Goal: Find specific page/section: Find specific page/section

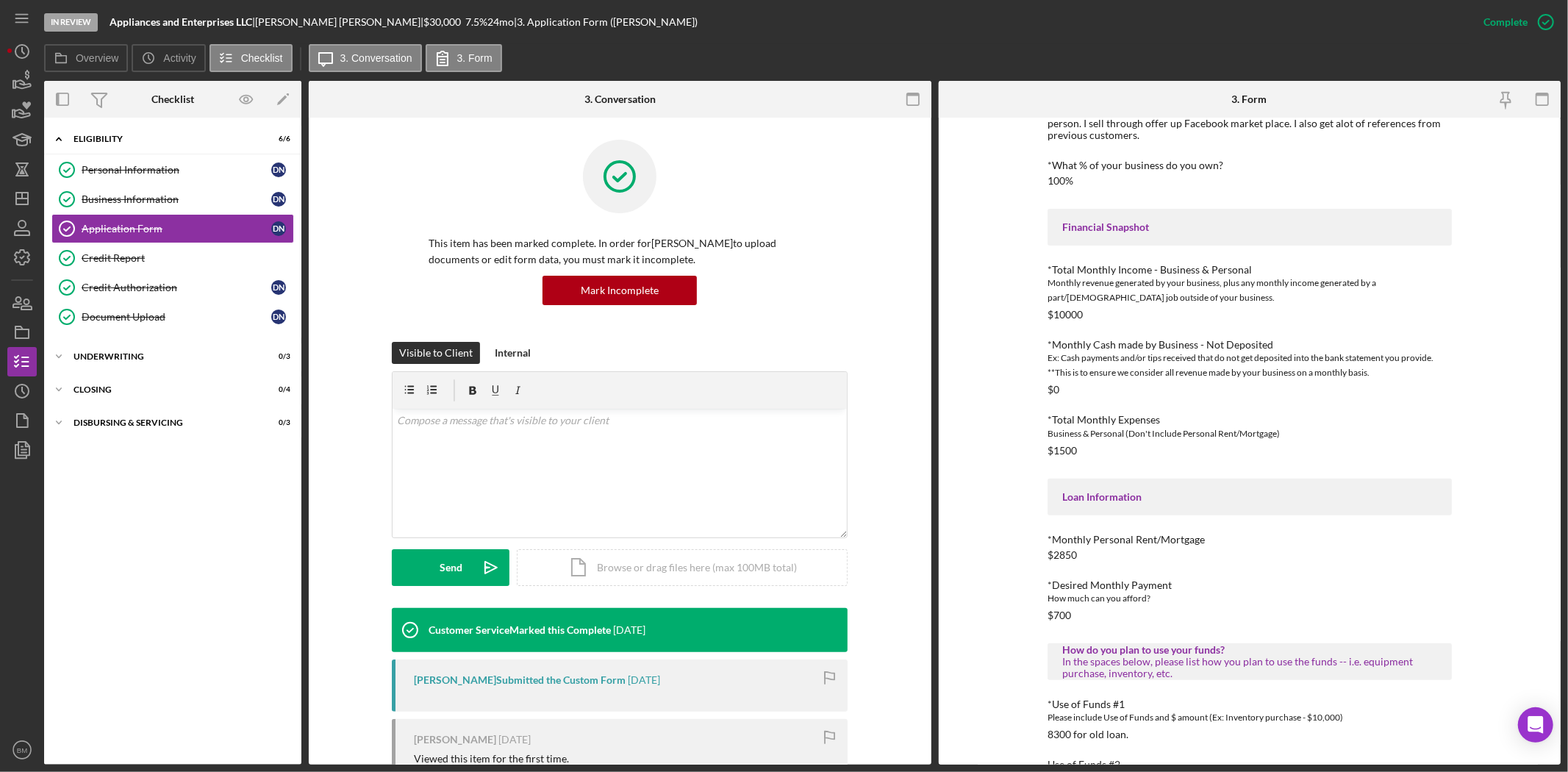
scroll to position [408, 0]
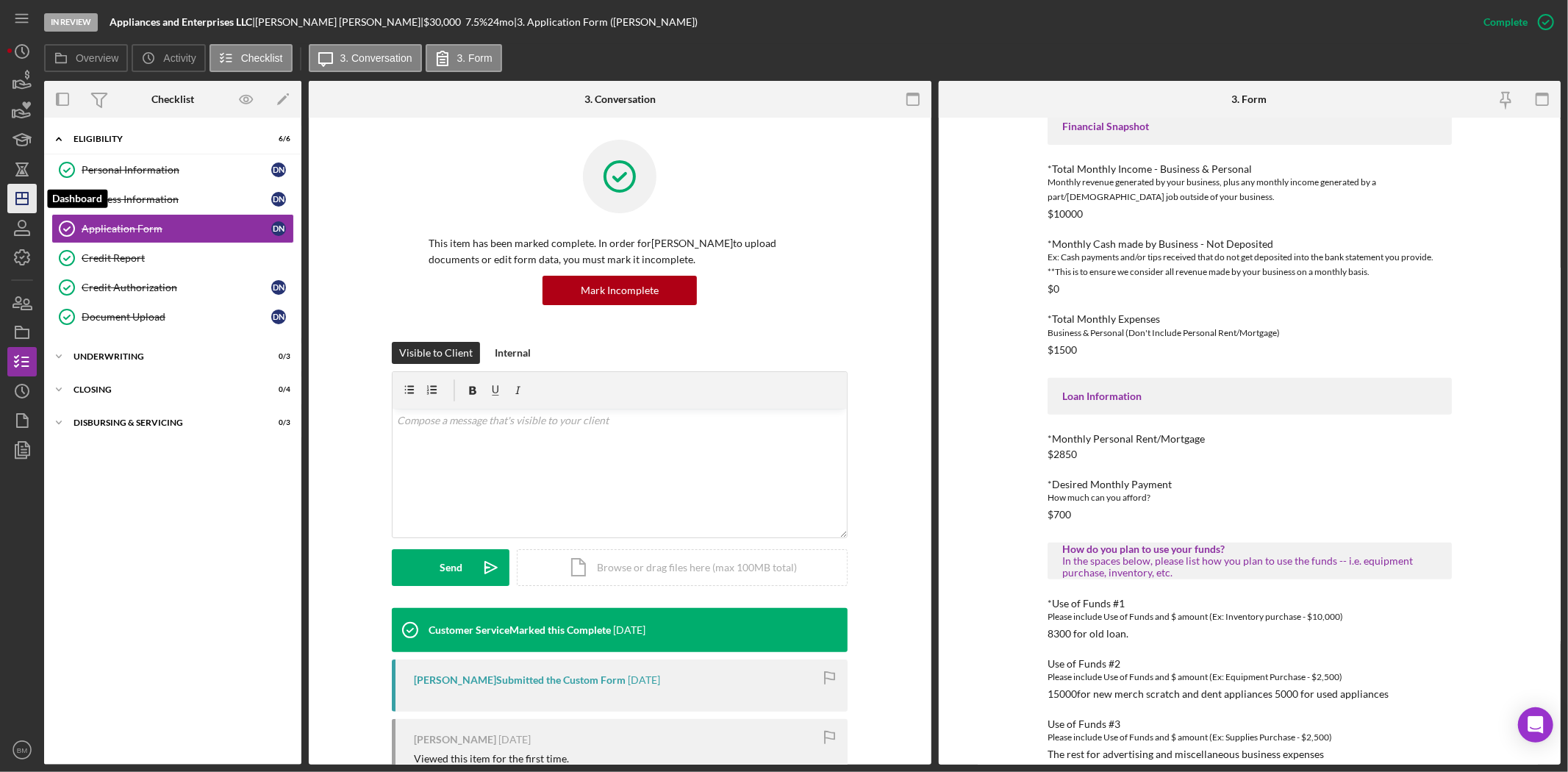
click at [20, 197] on icon "Icon/Dashboard" at bounding box center [22, 199] width 37 height 37
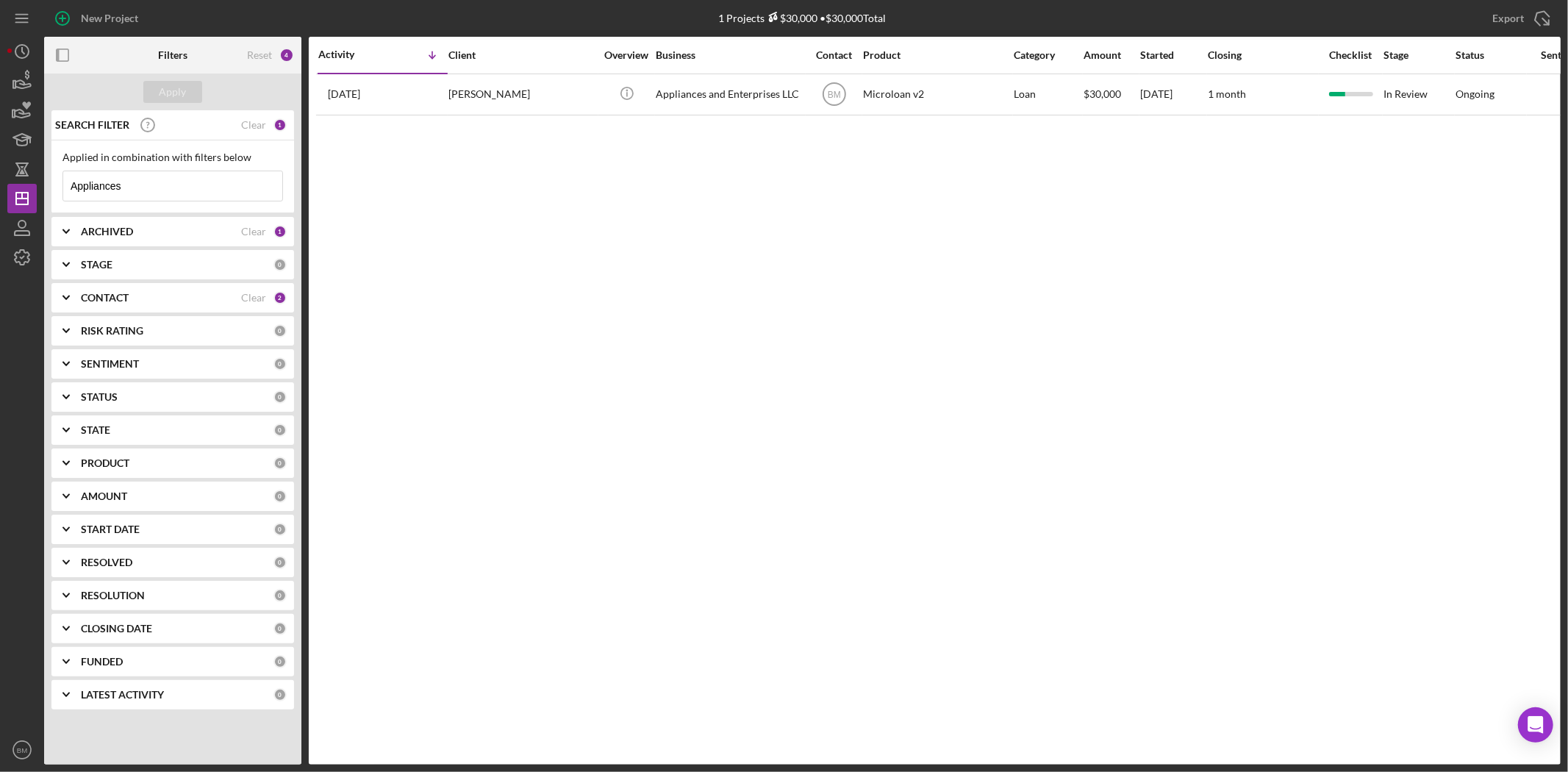
click at [166, 183] on input "Appliances" at bounding box center [173, 186] width 220 height 29
click at [413, 282] on div "Activity Icon/Table Sort Arrow Client Overview Business Contact Product Categor…" at bounding box center [934, 401] width 1252 height 728
click at [93, 202] on div "Enter at least three characters to search." at bounding box center [173, 205] width 221 height 9
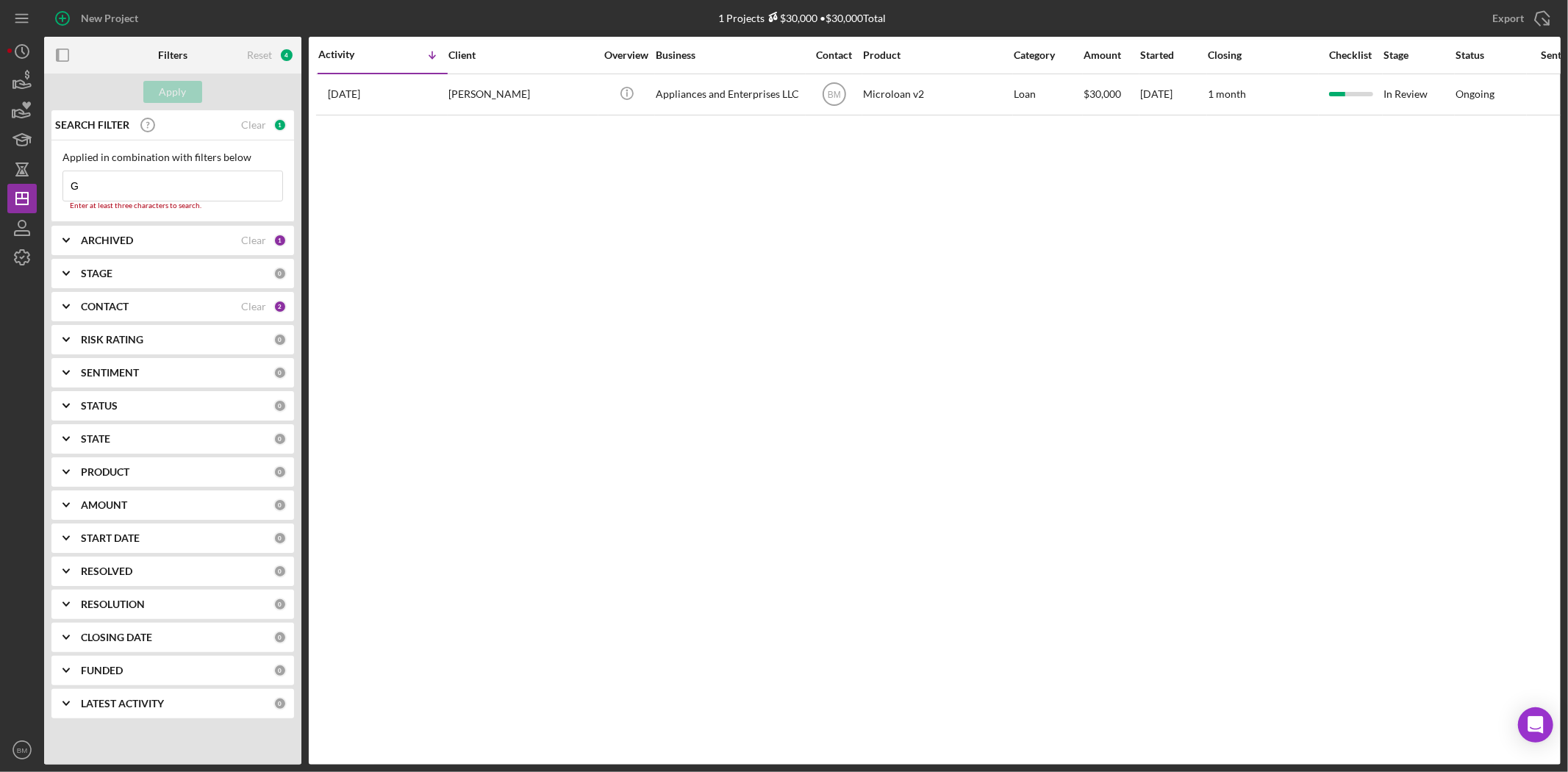
click at [107, 181] on input "G" at bounding box center [173, 186] width 220 height 29
type input "Gp"
click at [527, 366] on div "Activity Icon/Table Sort Arrow Client Overview Business Contact Product Categor…" at bounding box center [934, 401] width 1252 height 728
click at [158, 186] on input "Appliances" at bounding box center [173, 186] width 220 height 29
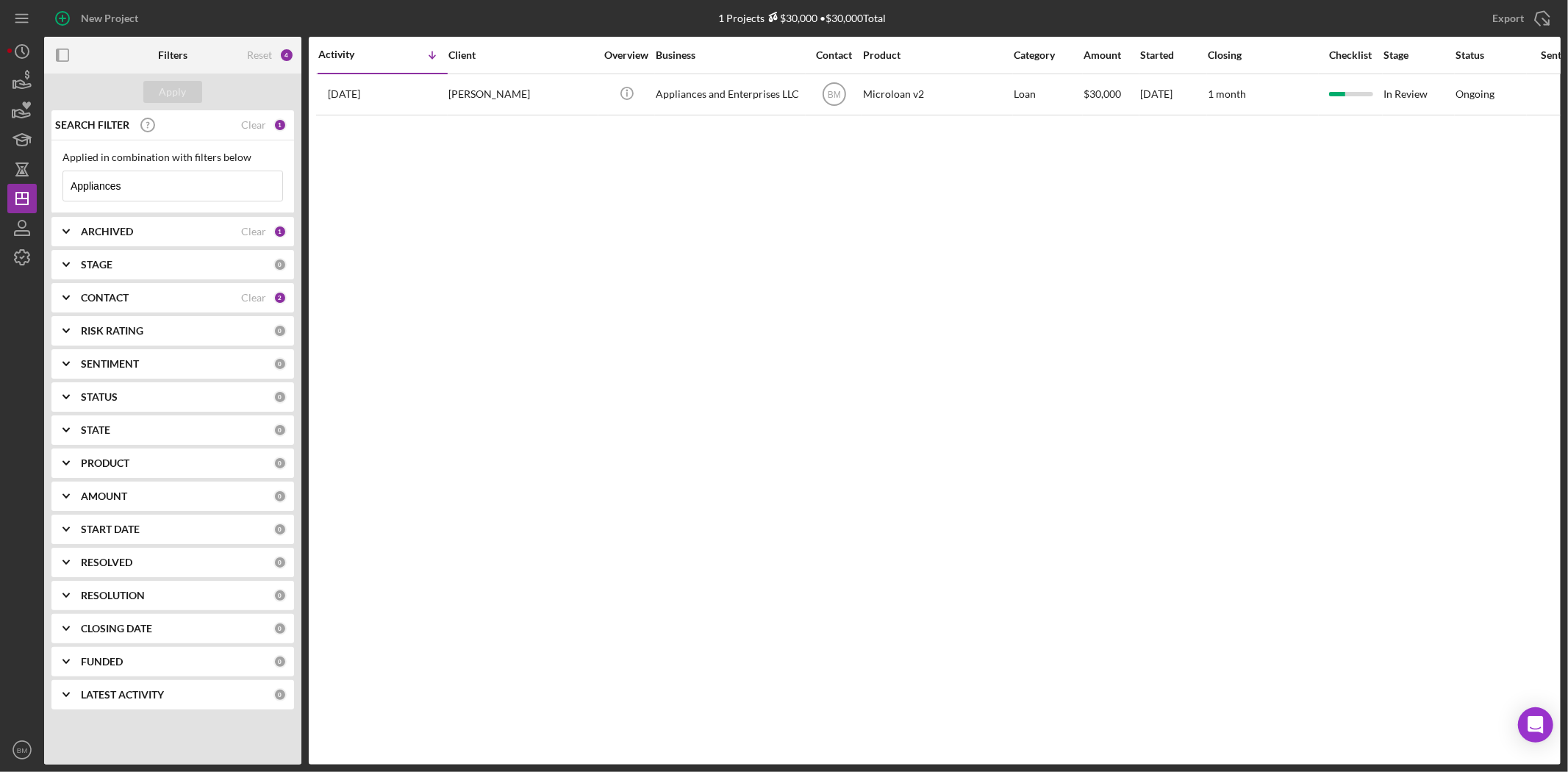
click at [158, 186] on input "Appliances" at bounding box center [173, 186] width 220 height 29
click at [158, 186] on input "GP" at bounding box center [173, 186] width 220 height 29
click at [171, 187] on input "GP" at bounding box center [173, 186] width 220 height 29
type input "GP"
click at [131, 186] on input "GP" at bounding box center [173, 186] width 220 height 29
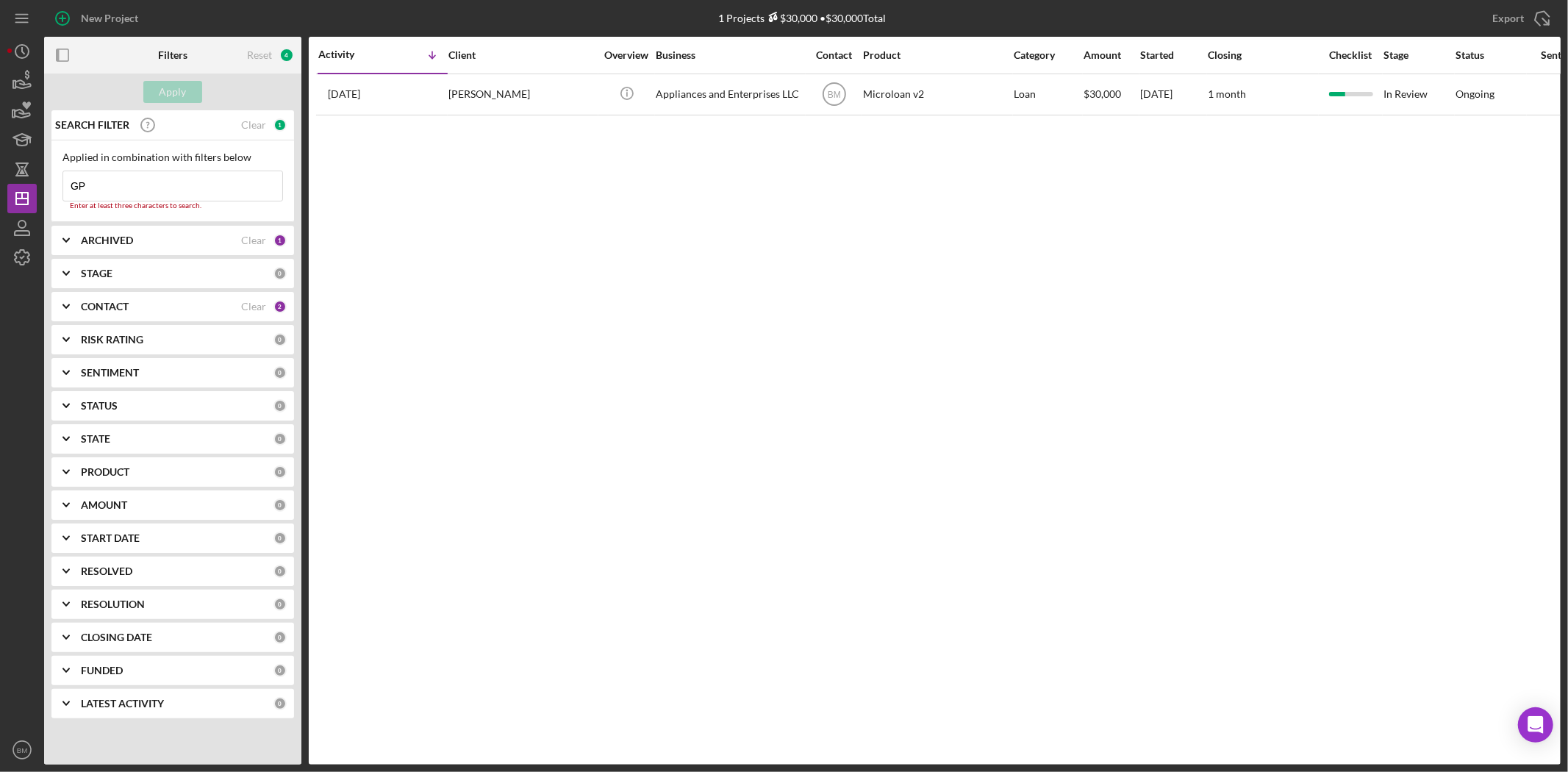
click at [198, 307] on div "CONTACT" at bounding box center [161, 306] width 160 height 12
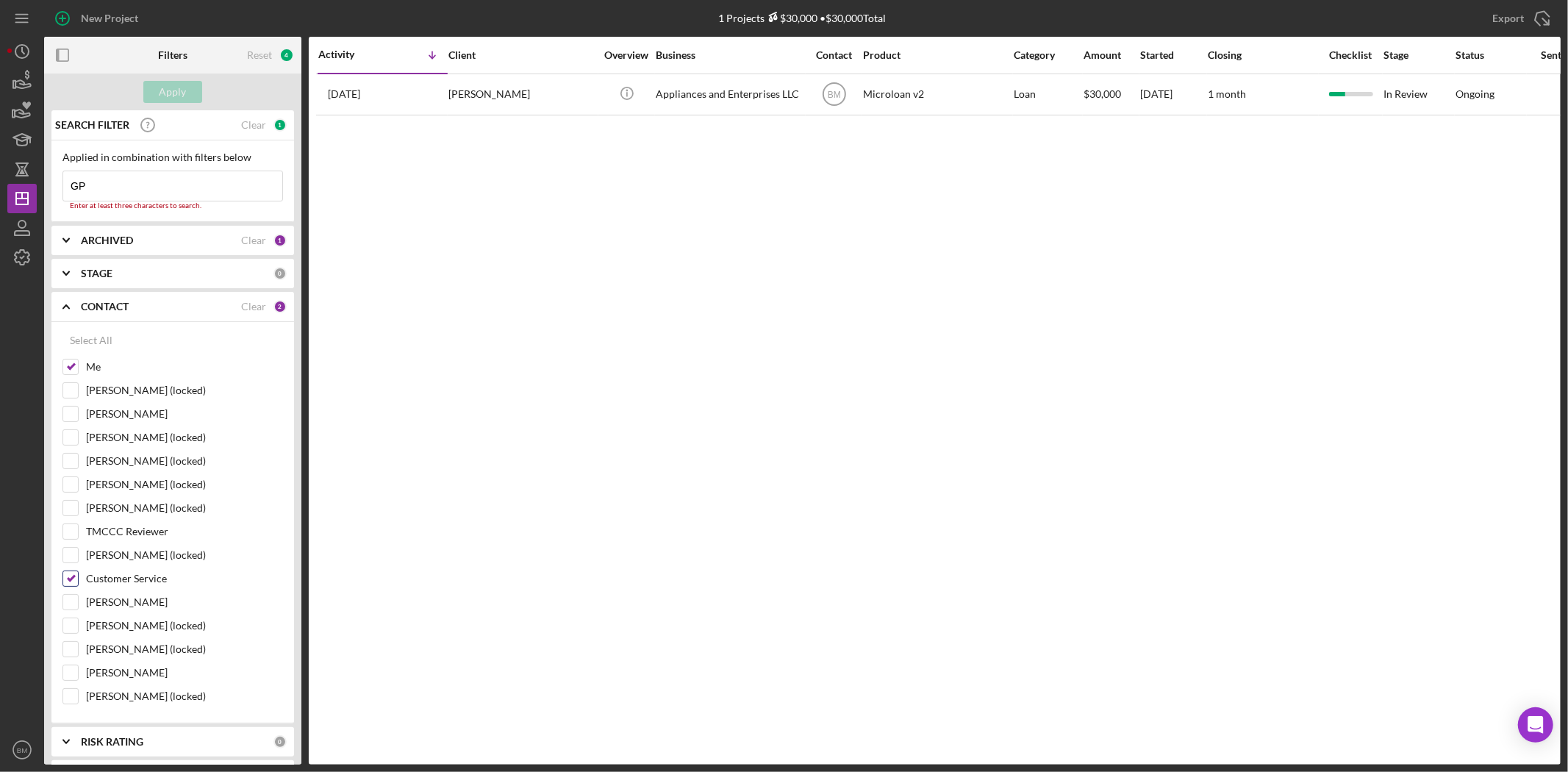
click at [67, 584] on input "Customer Service" at bounding box center [70, 578] width 15 height 15
checkbox input "false"
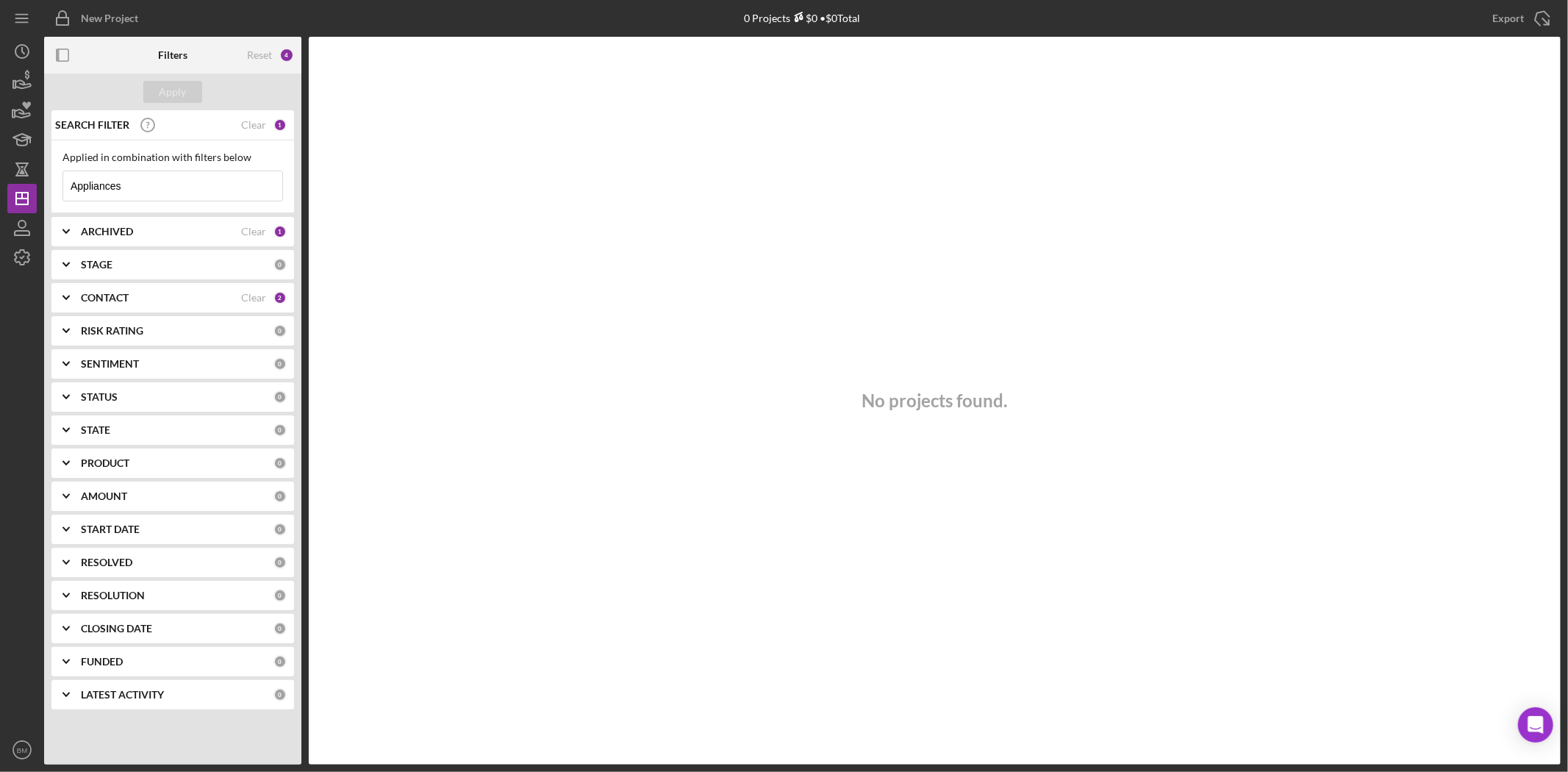
click at [274, 333] on div "0" at bounding box center [280, 331] width 14 height 14
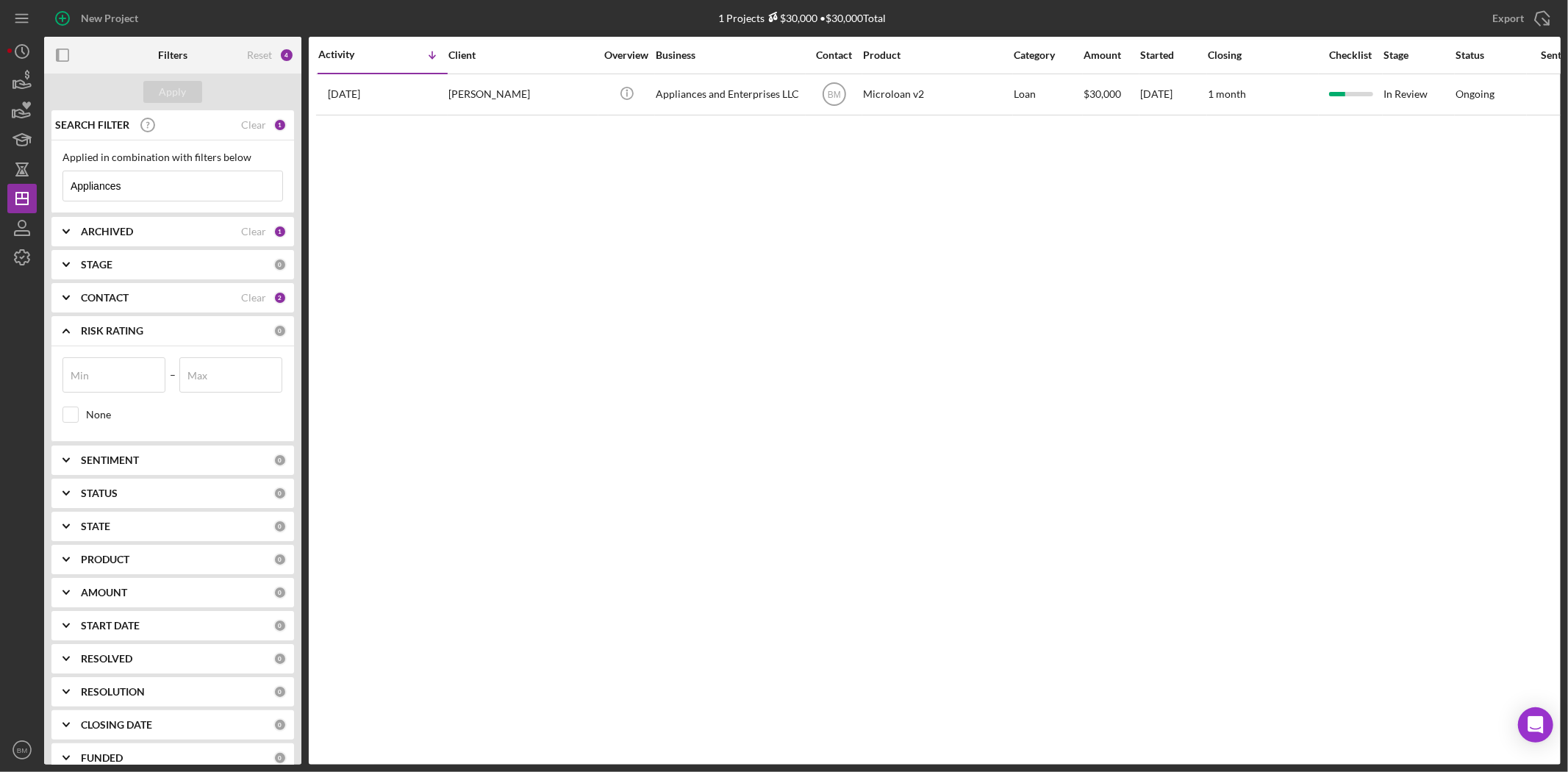
click at [175, 184] on input "Appliances" at bounding box center [173, 186] width 220 height 29
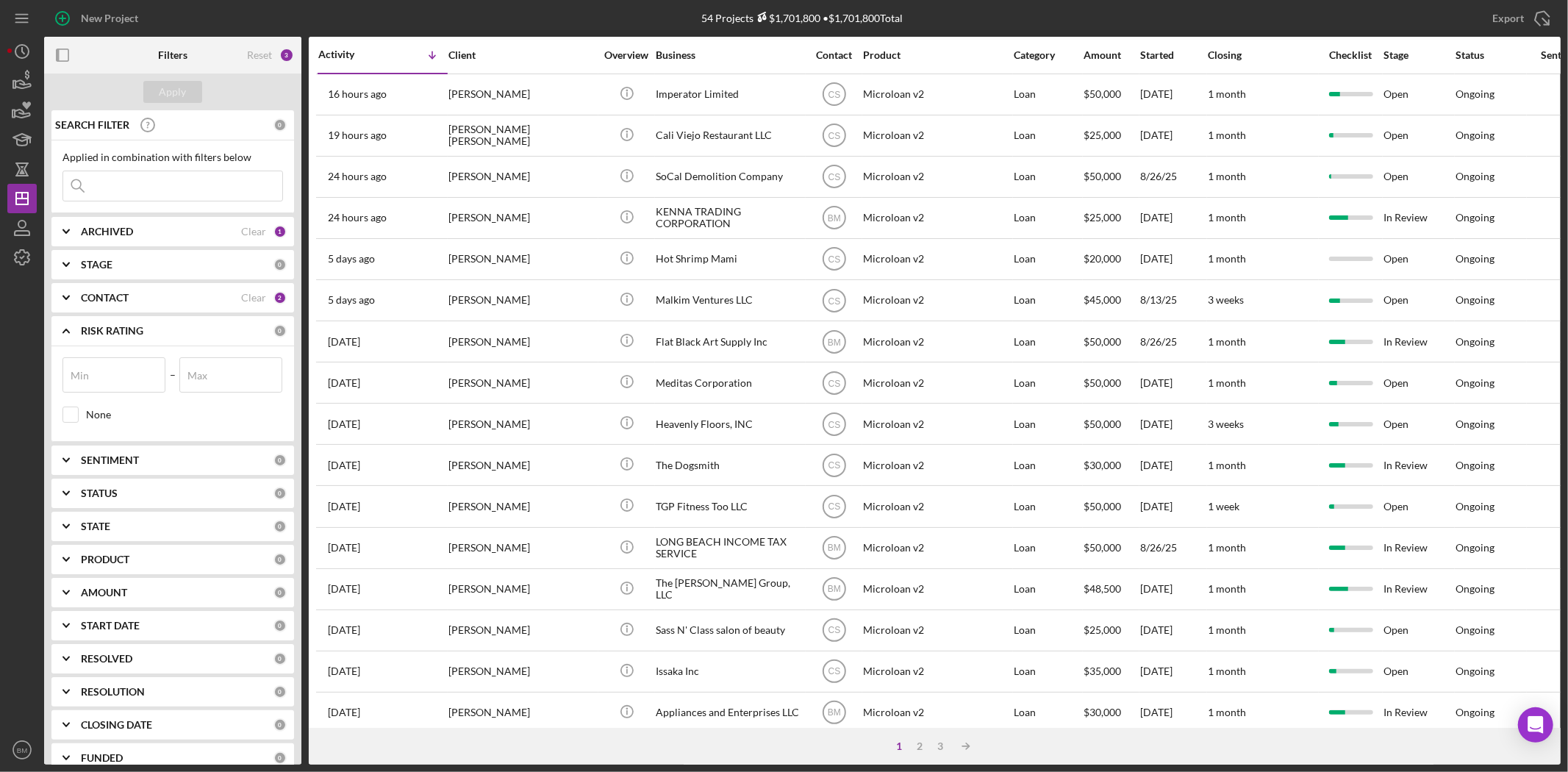
click at [182, 197] on input at bounding box center [173, 186] width 220 height 29
click at [166, 94] on div "Apply" at bounding box center [174, 92] width 27 height 22
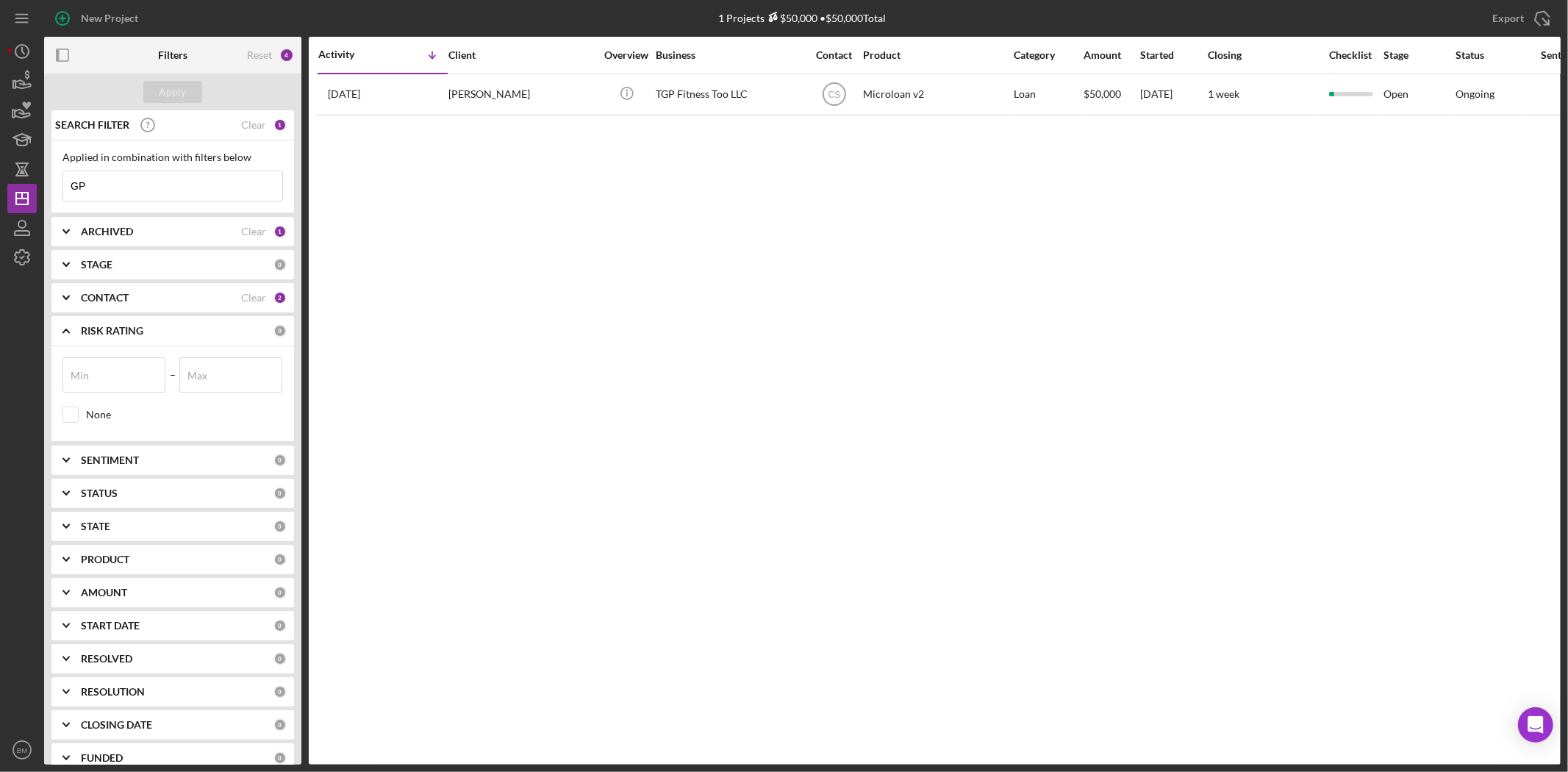
click at [160, 186] on input "GP" at bounding box center [173, 186] width 220 height 29
click at [124, 183] on input "GP" at bounding box center [173, 186] width 220 height 29
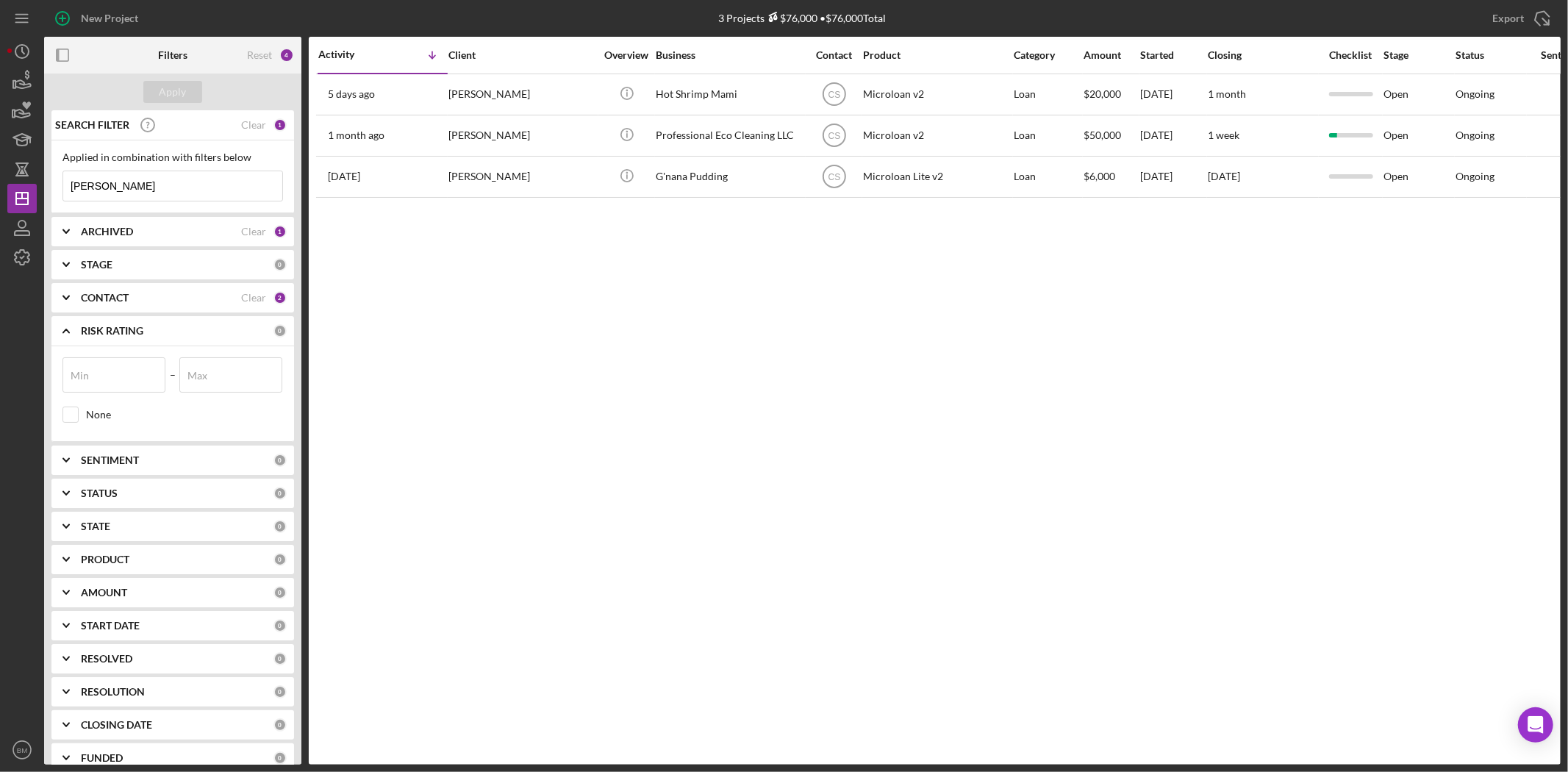
click at [144, 204] on div "Applied in combination with filters below [PERSON_NAME] Icon/Menu Close" at bounding box center [173, 177] width 243 height 73
click at [131, 196] on input "[PERSON_NAME]" at bounding box center [173, 186] width 220 height 29
drag, startPoint x: 93, startPoint y: 189, endPoint x: 300, endPoint y: 186, distance: 207.0
click at [295, 187] on div "SEARCH FILTER Clear 1 Applied in combination with filters below [PERSON_NAME] I…" at bounding box center [173, 437] width 258 height 655
type input "[PERSON_NAME]"
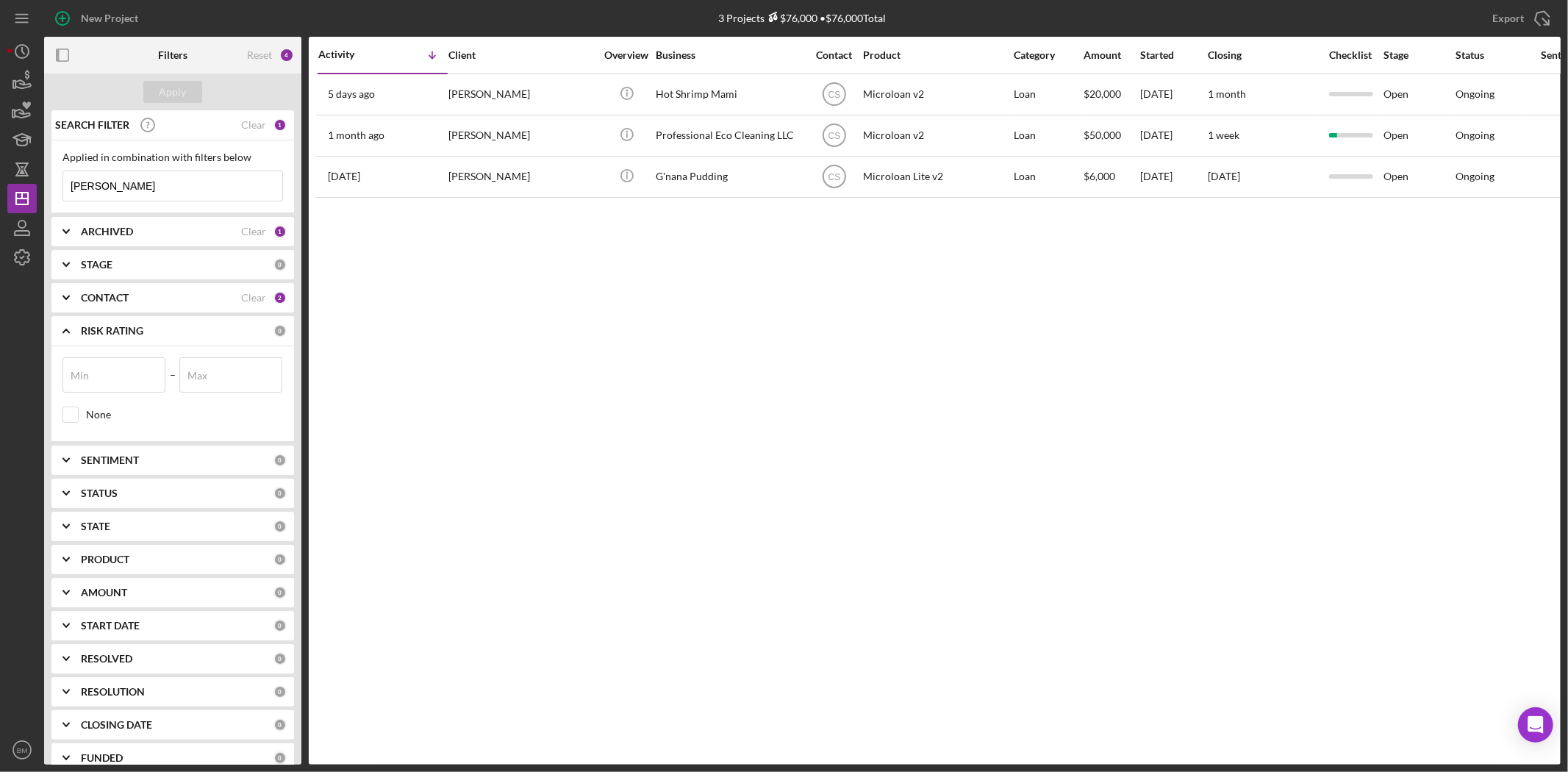
click at [122, 263] on div "STAGE" at bounding box center [177, 264] width 192 height 12
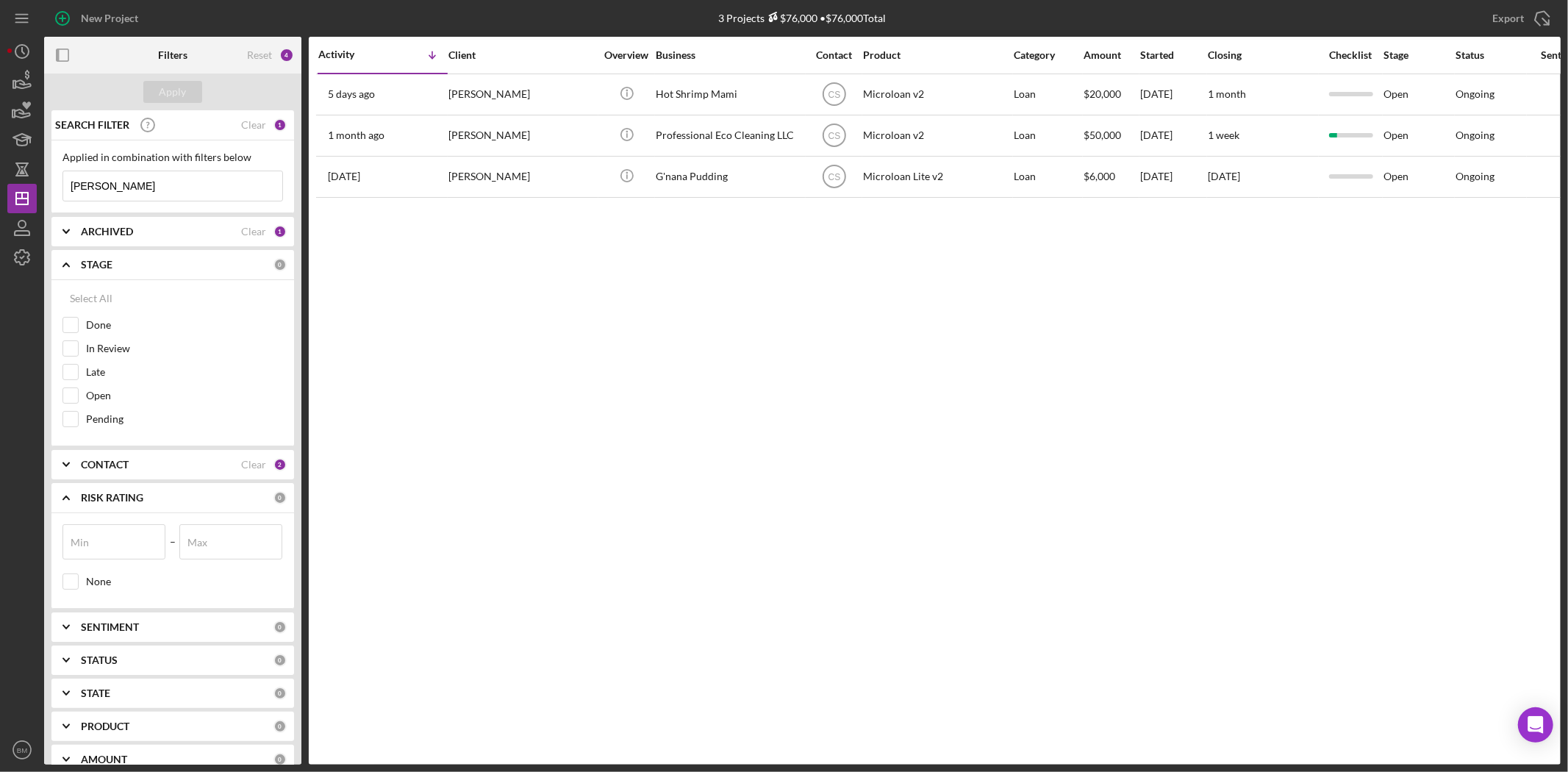
click at [64, 458] on icon "Icon/Expander" at bounding box center [66, 465] width 37 height 37
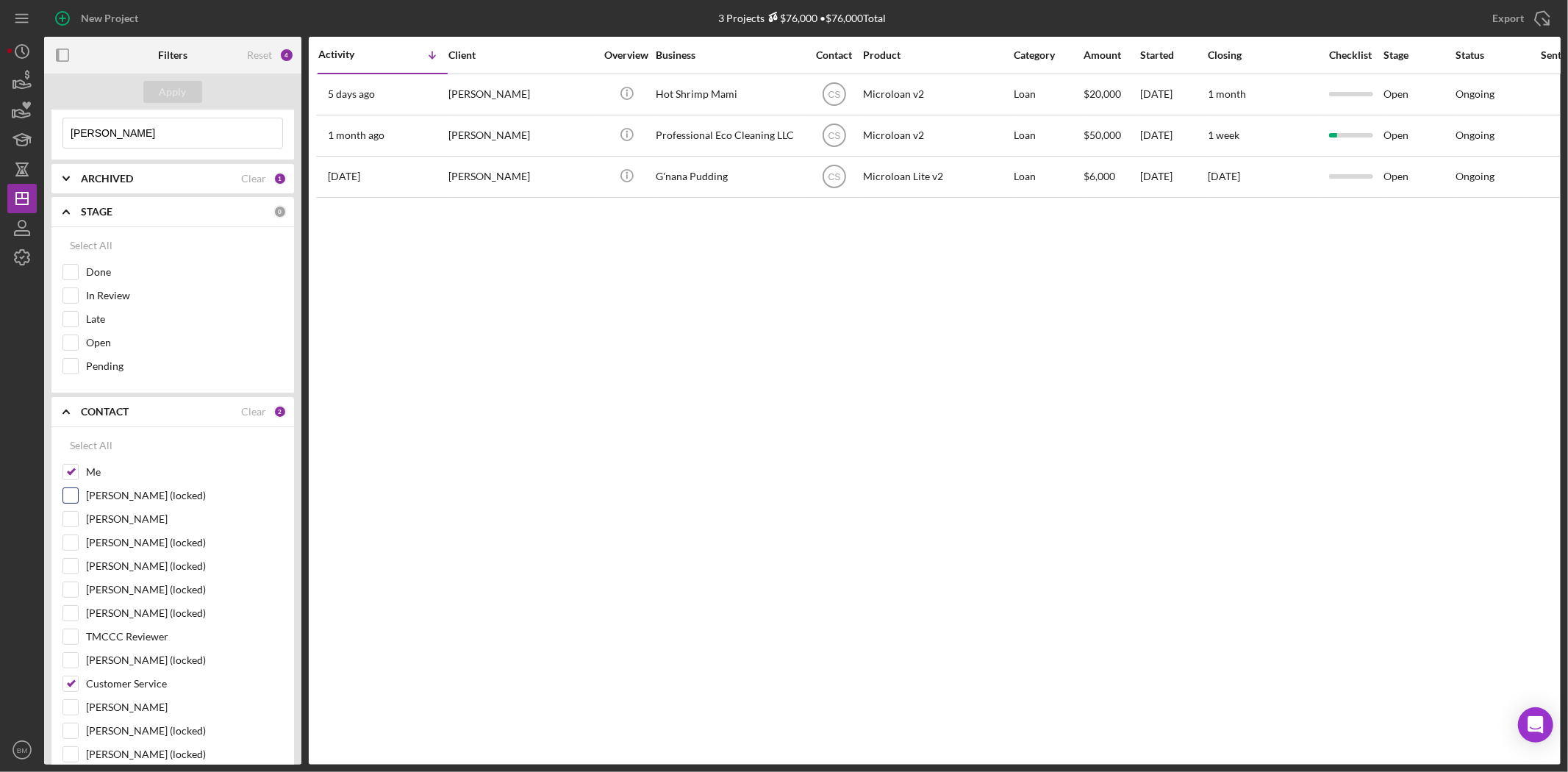
scroll to position [82, 0]
